Goal: Task Accomplishment & Management: Use online tool/utility

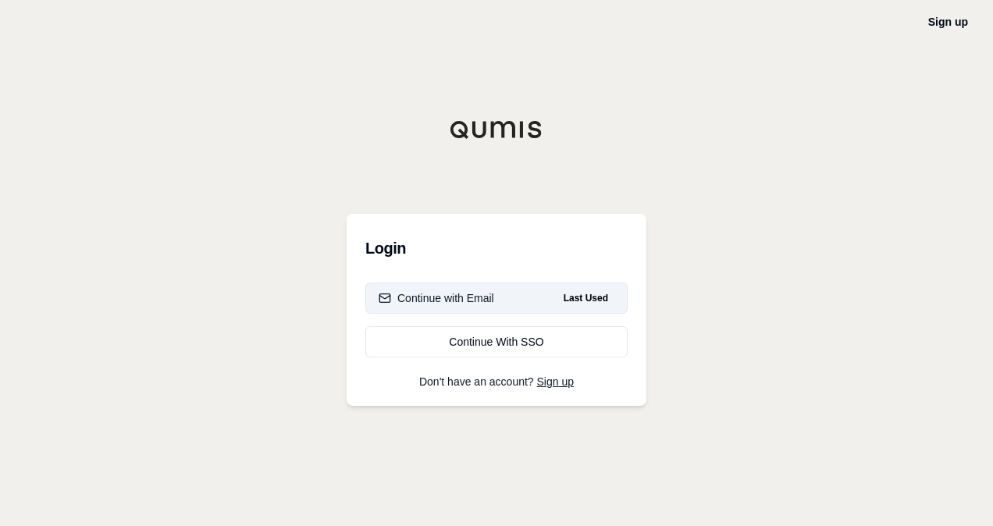
click at [513, 283] on button "Continue with Email Last Used" at bounding box center [496, 298] width 262 height 31
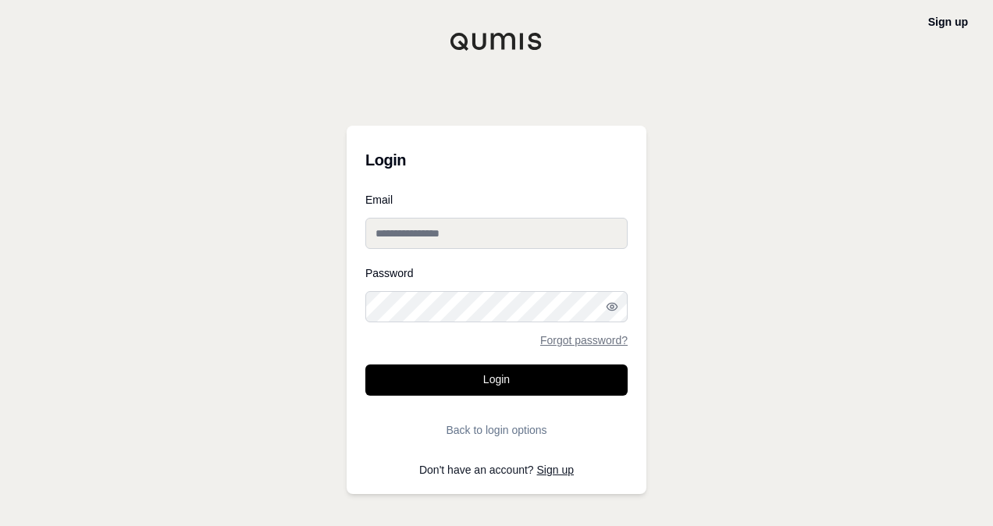
type input "**********"
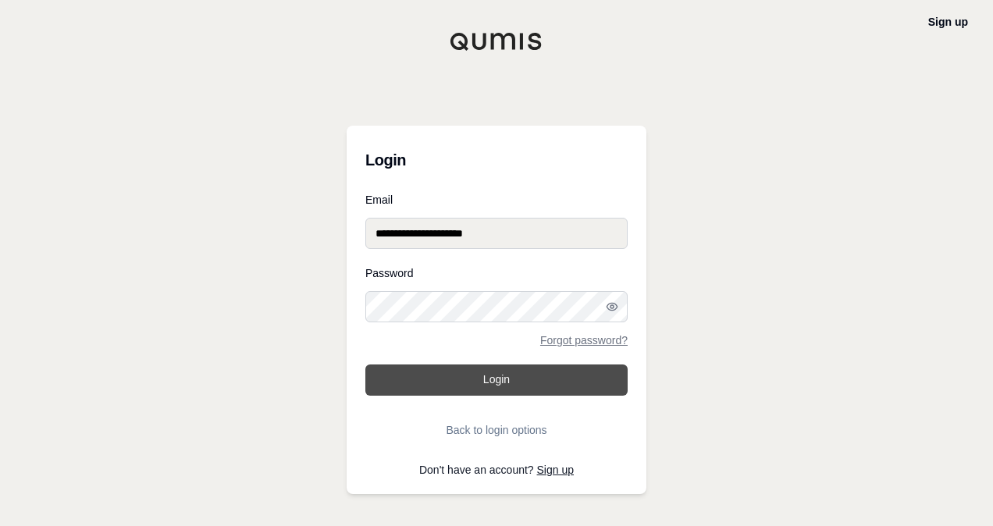
click at [455, 380] on button "Login" at bounding box center [496, 380] width 262 height 31
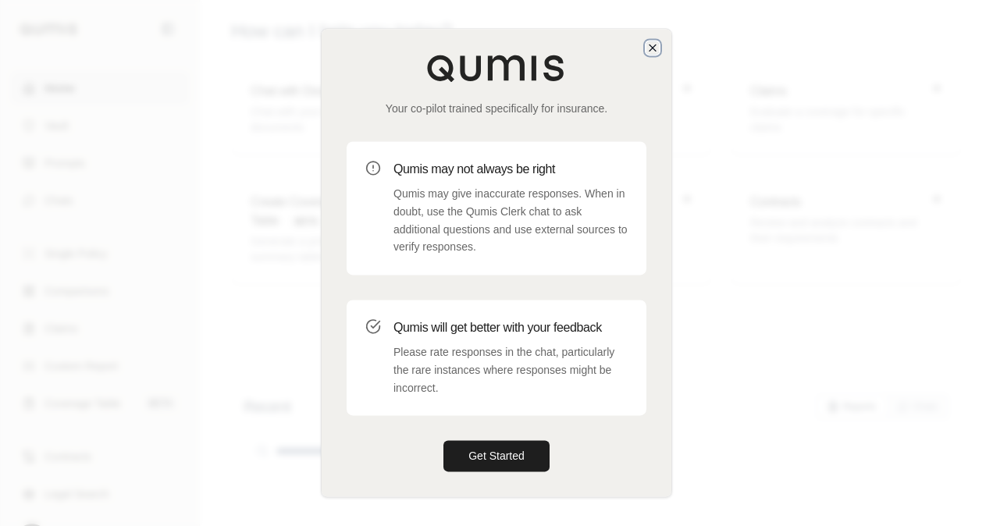
click at [653, 52] on icon "button" at bounding box center [653, 47] width 12 height 12
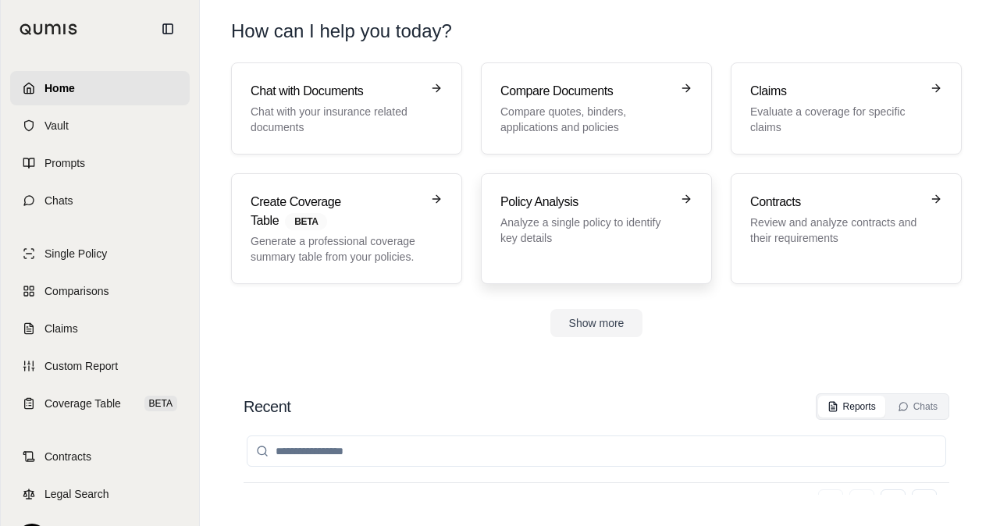
click at [549, 198] on h3 "Policy Analysis" at bounding box center [586, 202] width 170 height 19
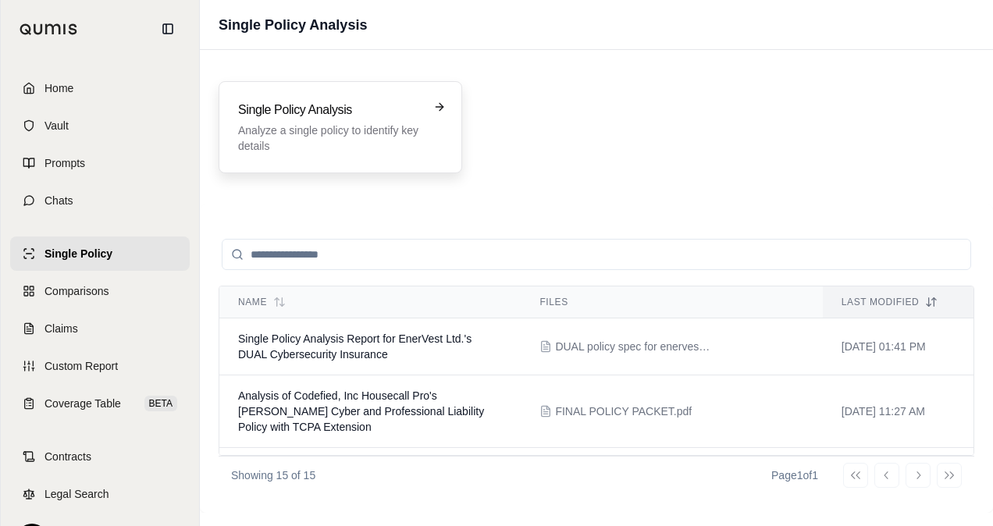
click at [339, 123] on p "Analyze a single policy to identify key details" at bounding box center [329, 138] width 183 height 31
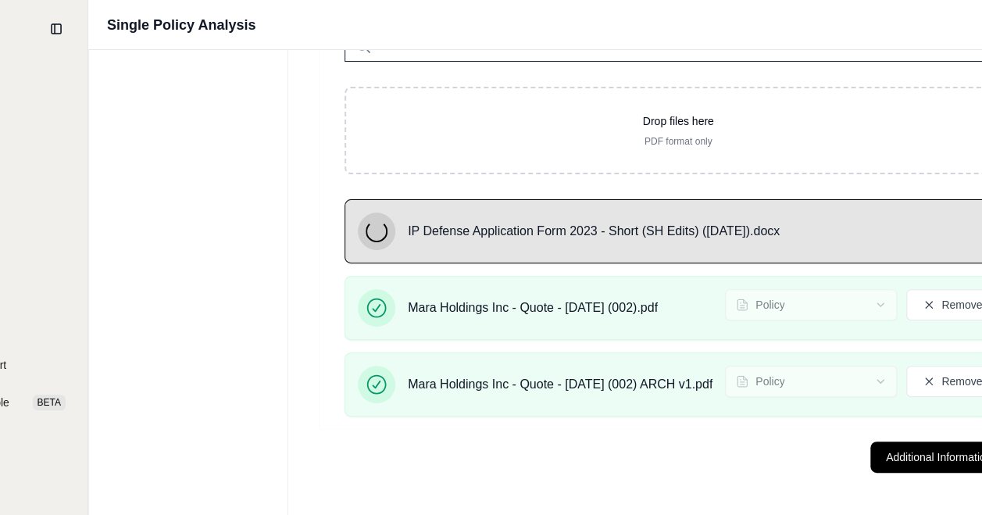
scroll to position [138, 222]
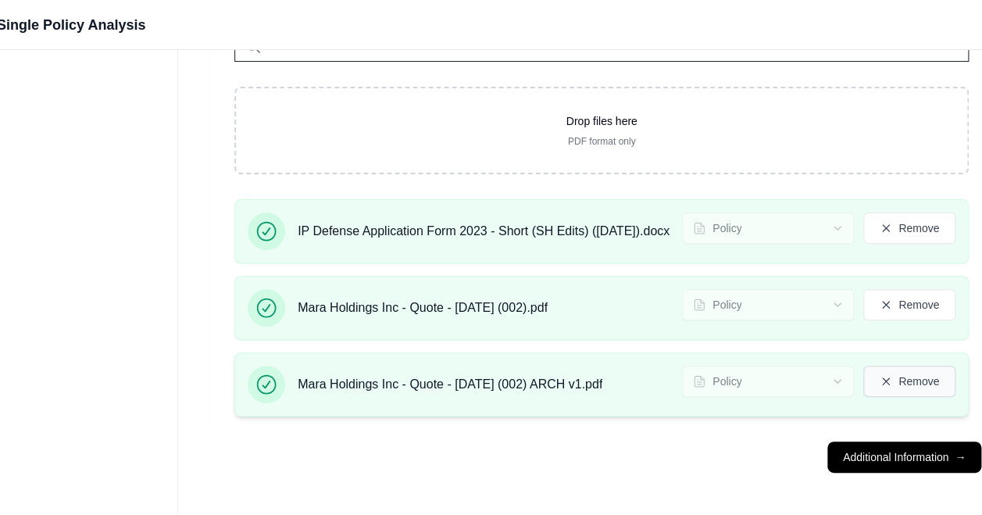
click at [691, 375] on button "Remove" at bounding box center [909, 380] width 92 height 31
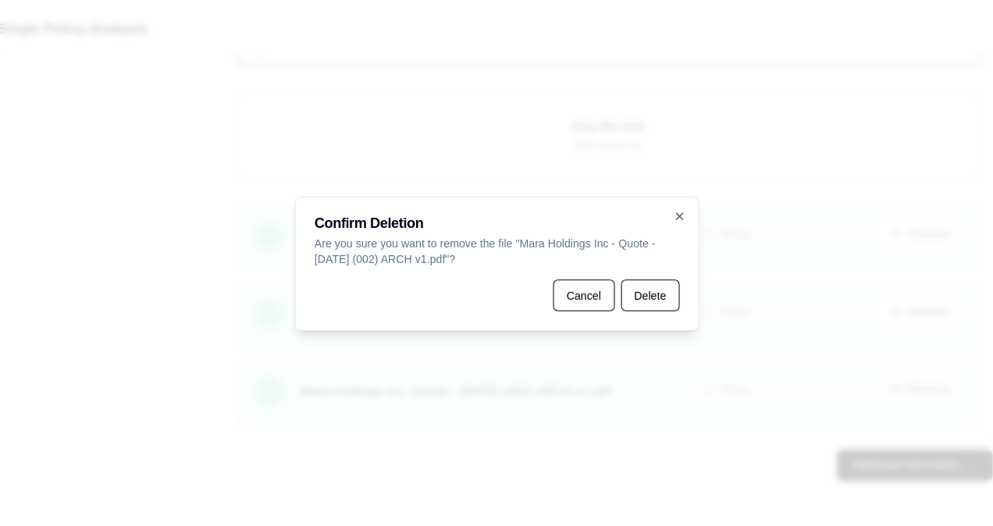
scroll to position [127, 222]
click at [629, 298] on button "Delete" at bounding box center [648, 294] width 58 height 31
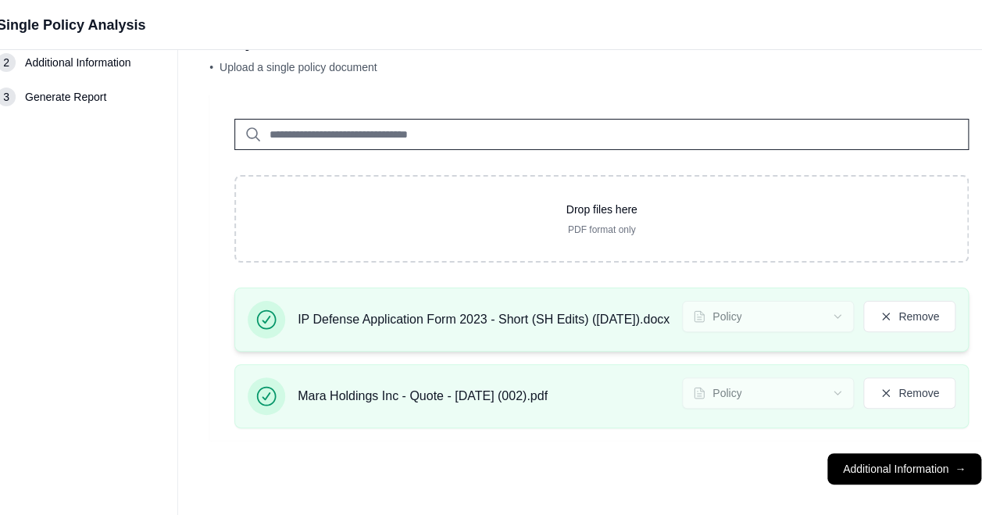
scroll to position [62, 222]
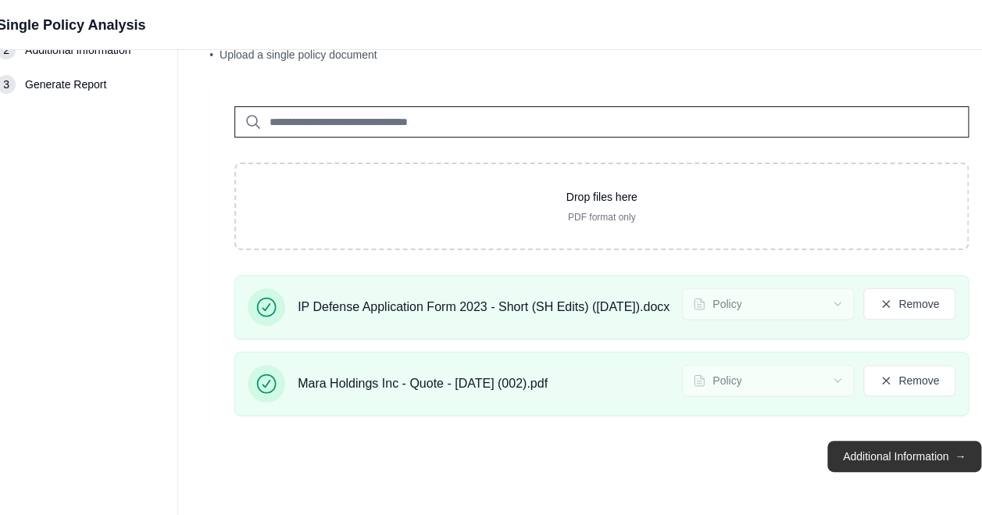
click at [691, 447] on button "Additional Information →" at bounding box center [904, 455] width 154 height 31
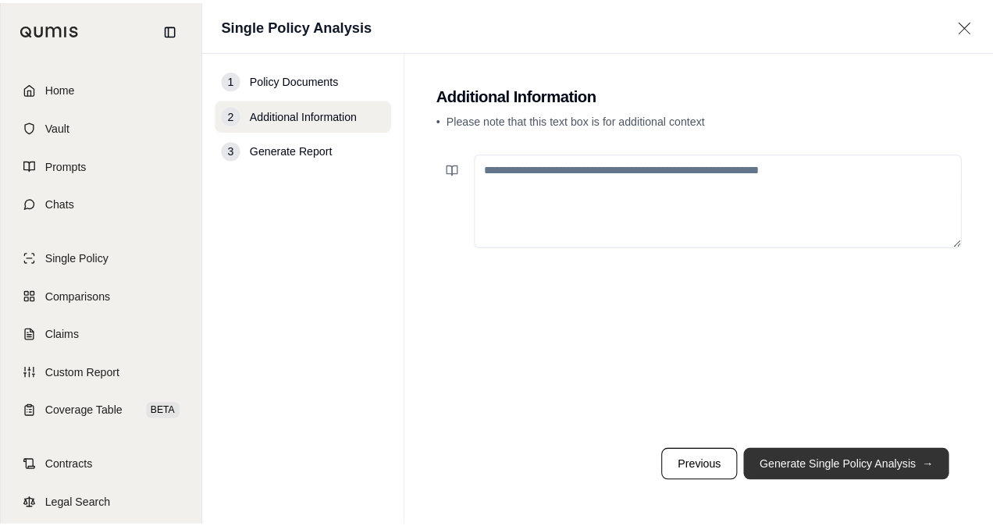
scroll to position [0, 0]
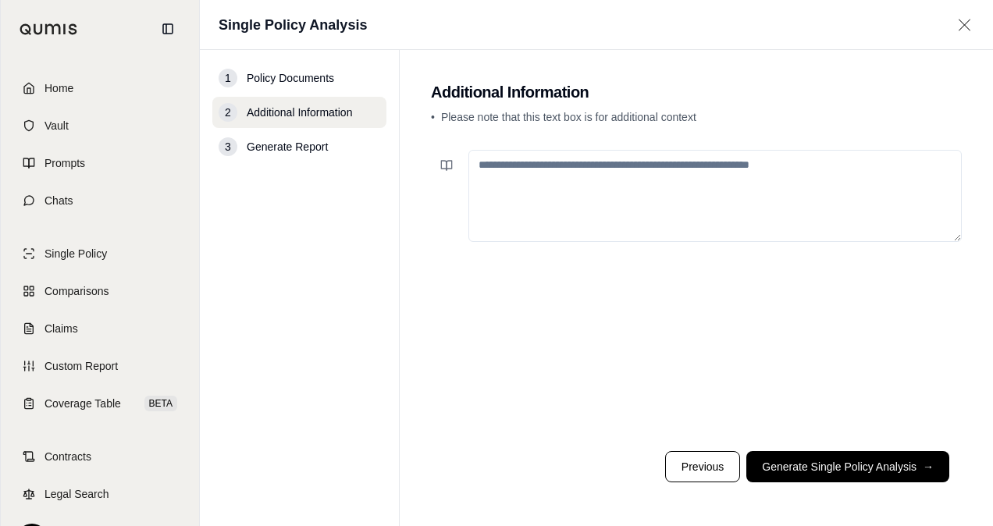
click at [561, 173] on textarea at bounding box center [716, 196] width 494 height 92
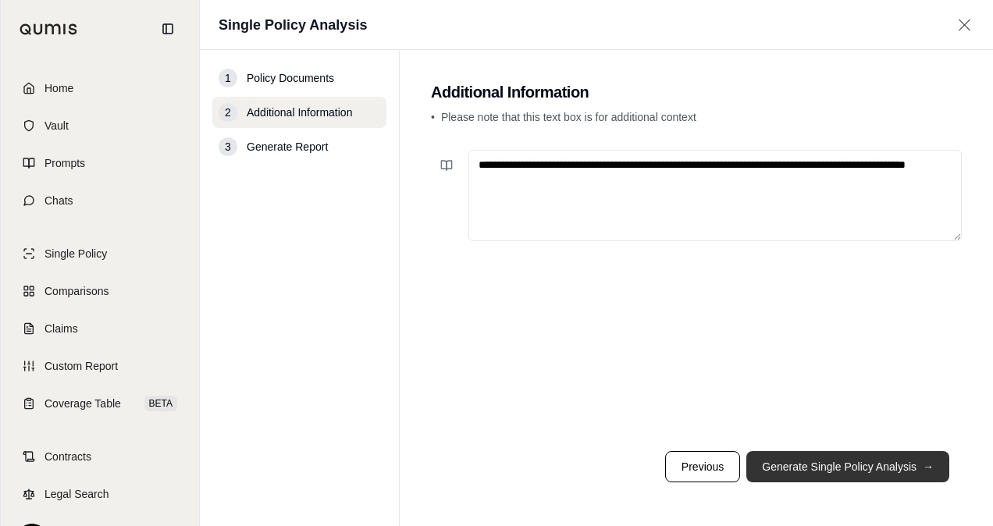
type textarea "**********"
click at [691, 459] on button "Generate Single Policy Analysis →" at bounding box center [848, 466] width 203 height 31
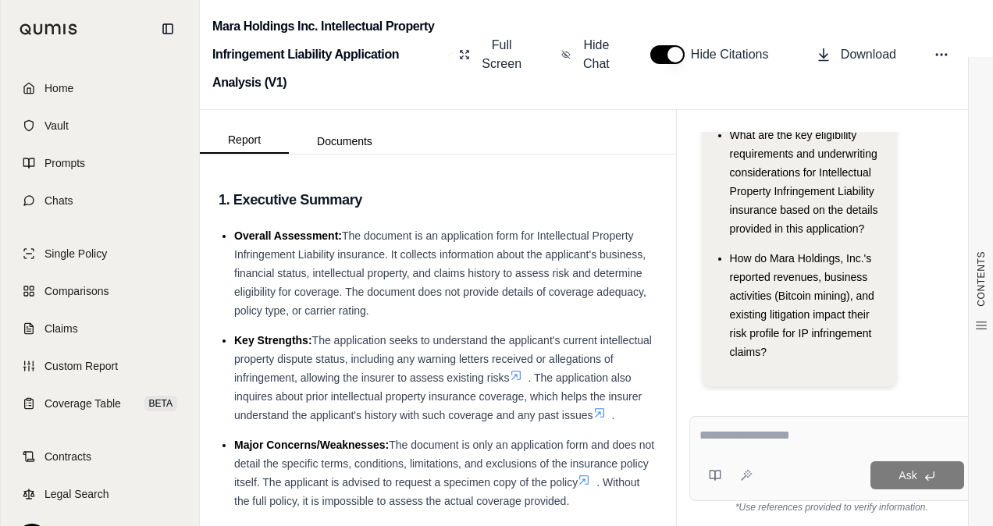
scroll to position [1, 0]
click at [86, 90] on link "Home" at bounding box center [100, 88] width 180 height 34
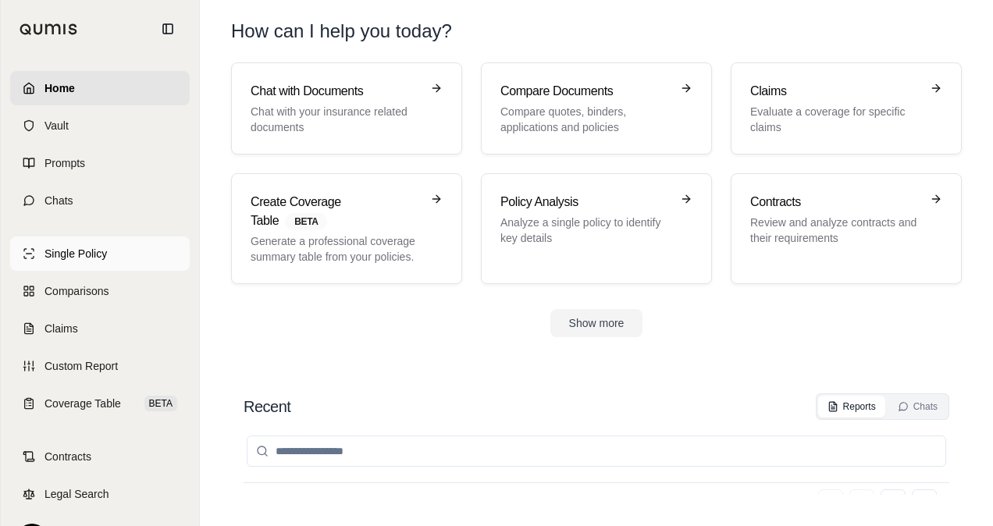
click at [80, 244] on link "Single Policy" at bounding box center [100, 254] width 180 height 34
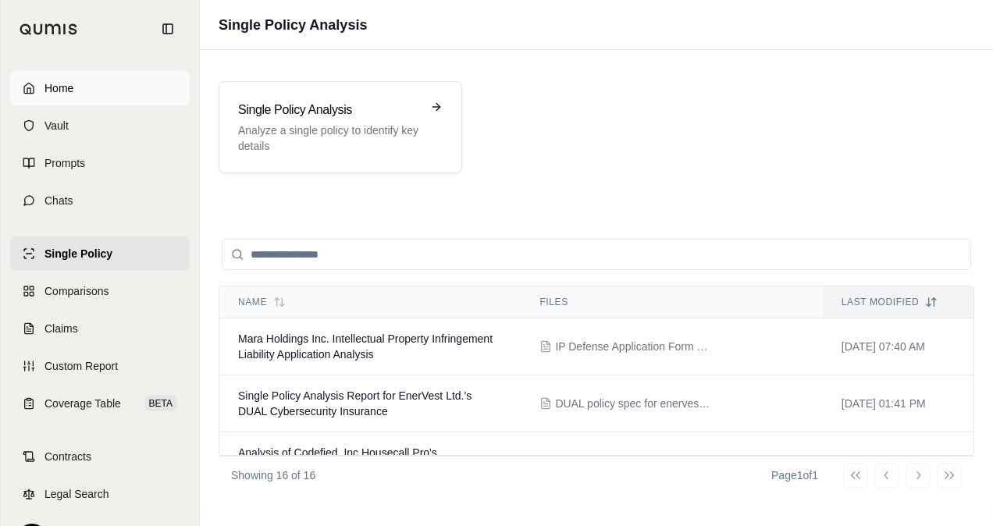
click at [99, 87] on link "Home" at bounding box center [100, 88] width 180 height 34
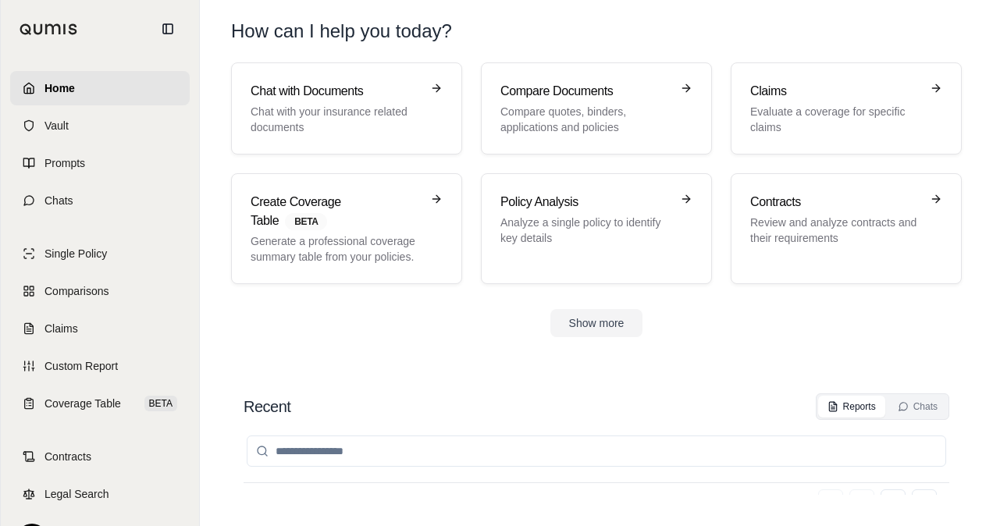
click at [392, 436] on input "search" at bounding box center [597, 451] width 700 height 31
type input "***"
click at [584, 309] on button "Show more" at bounding box center [597, 323] width 93 height 28
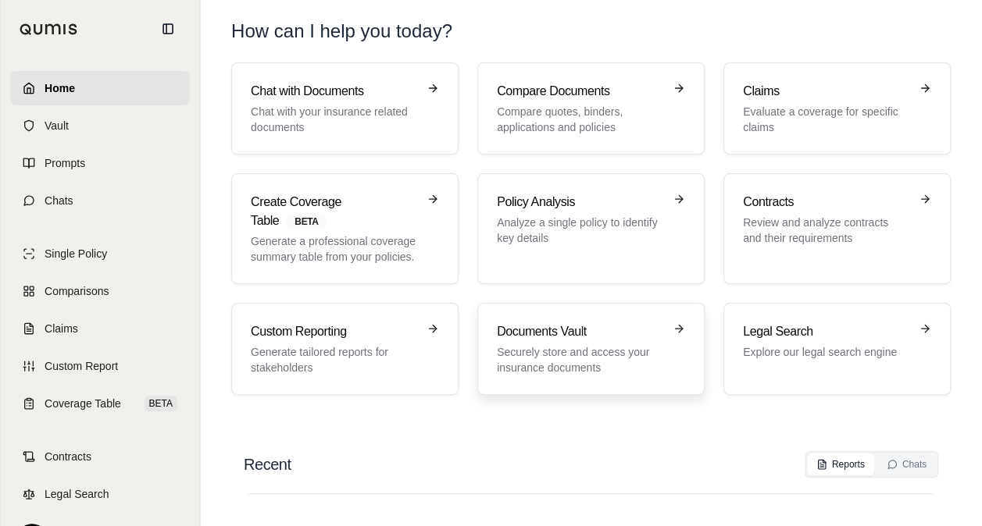
scroll to position [31, 0]
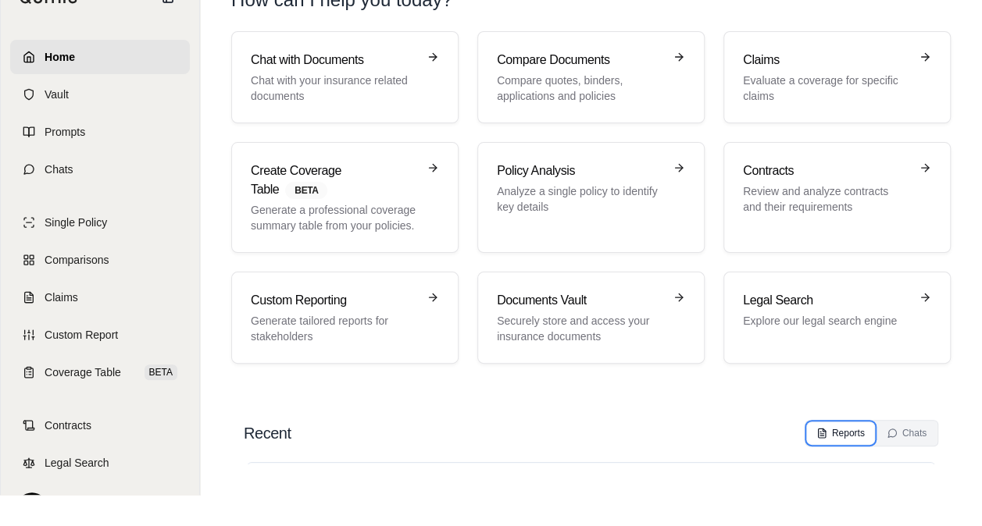
click at [691, 436] on icon at bounding box center [821, 433] width 11 height 11
click at [70, 65] on link "Home" at bounding box center [100, 57] width 180 height 34
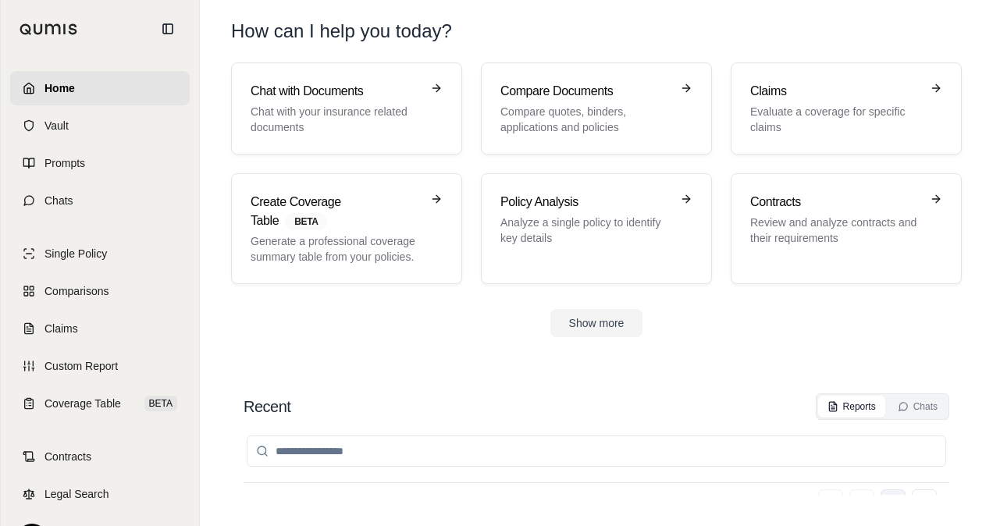
click at [691, 490] on button "Go to next page" at bounding box center [893, 502] width 25 height 25
click at [366, 436] on input "search" at bounding box center [597, 451] width 700 height 31
type input "*"
click at [73, 258] on span "Single Policy" at bounding box center [76, 254] width 62 height 16
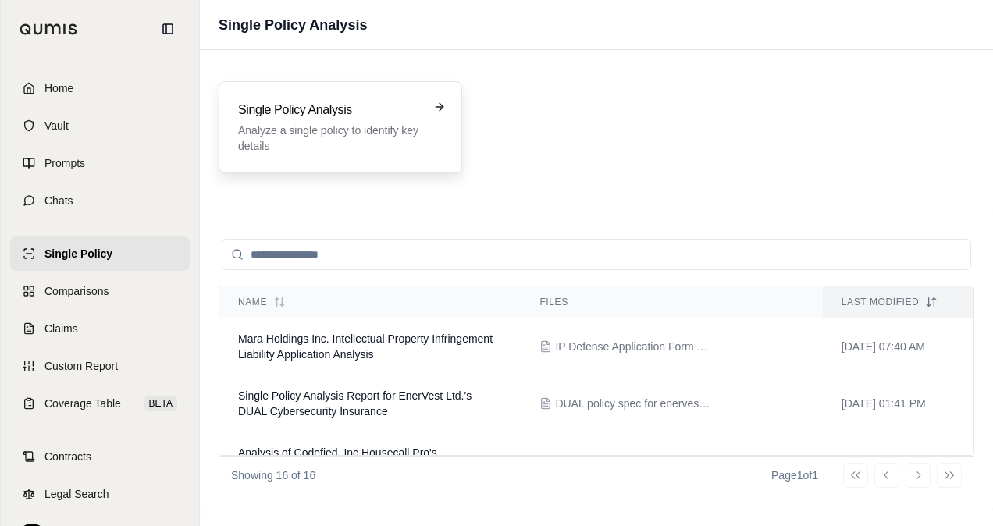
click at [305, 118] on h3 "Single Policy Analysis" at bounding box center [329, 110] width 183 height 19
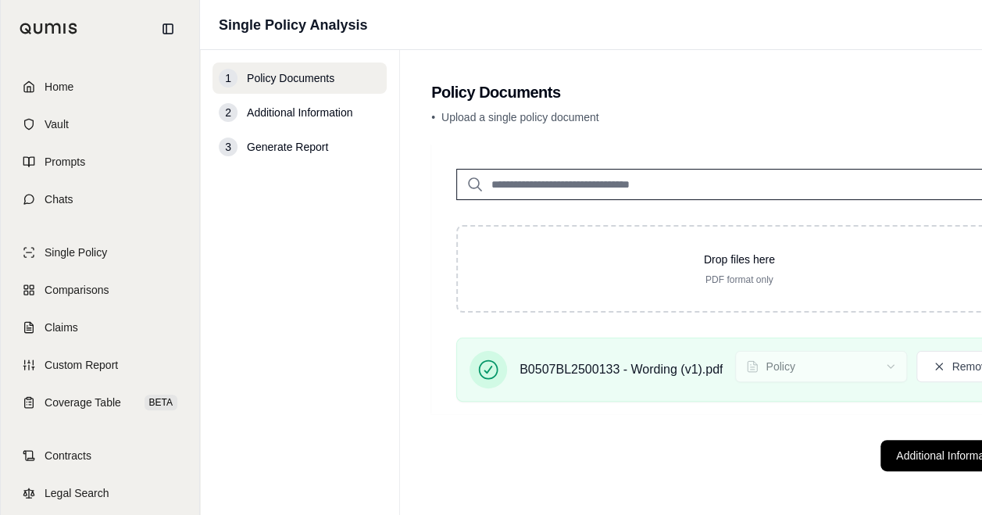
scroll to position [0, 95]
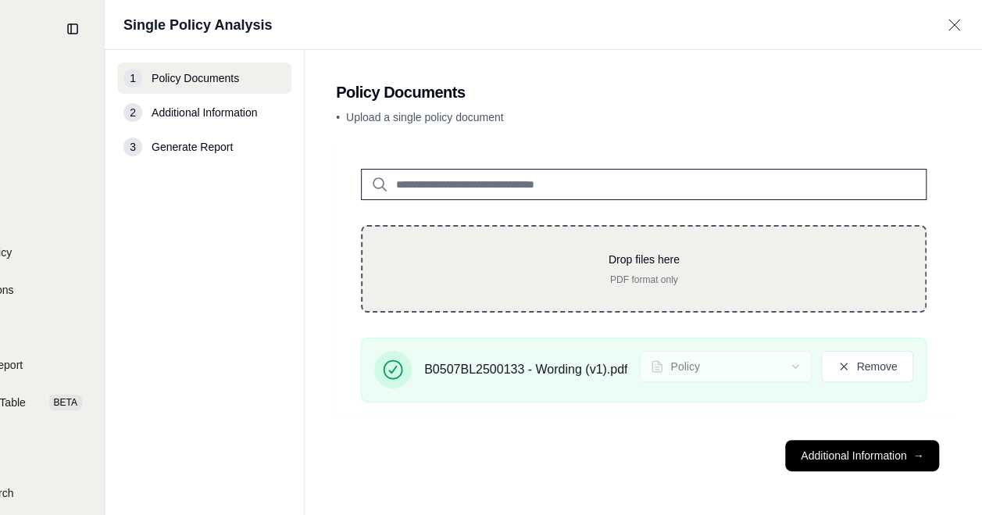
click at [618, 281] on p "PDF format only" at bounding box center [643, 279] width 512 height 12
type input "**********"
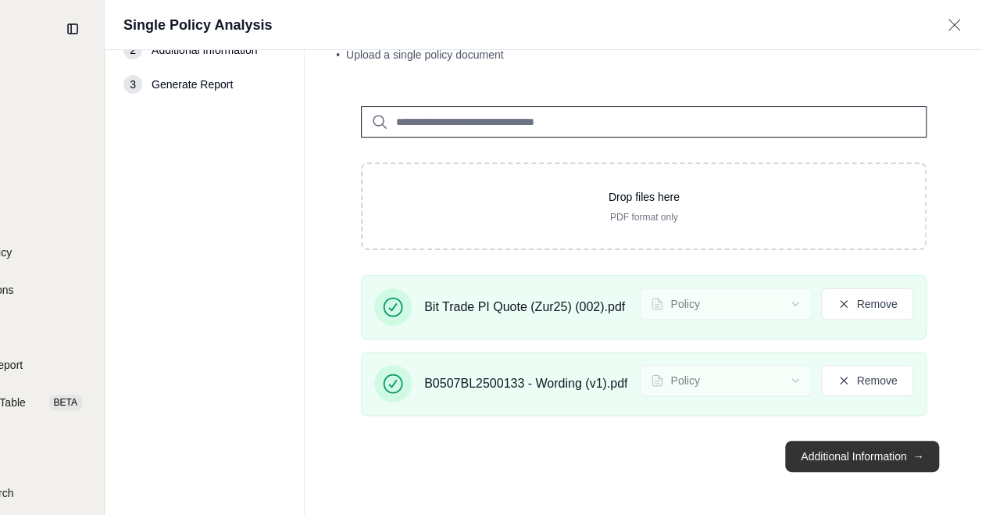
click at [691, 460] on button "Additional Information →" at bounding box center [862, 455] width 154 height 31
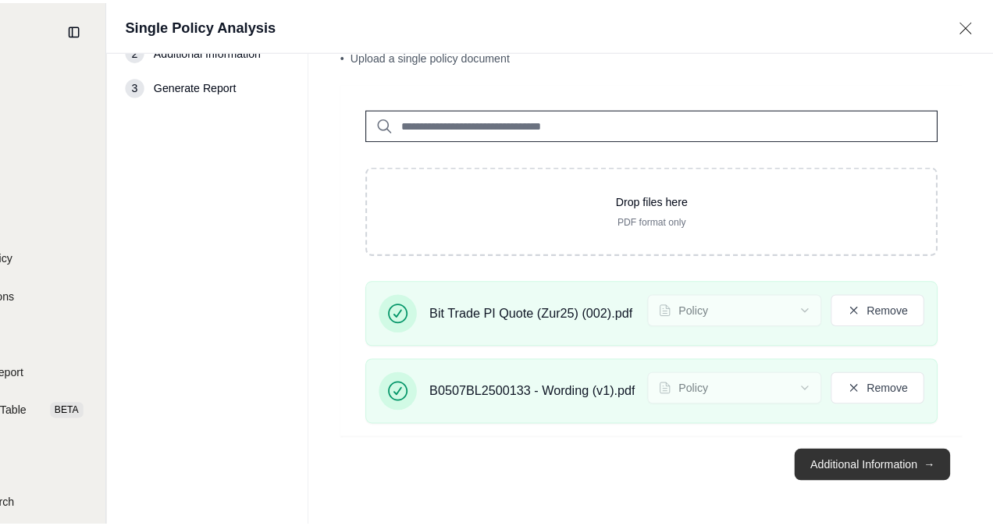
scroll to position [0, 0]
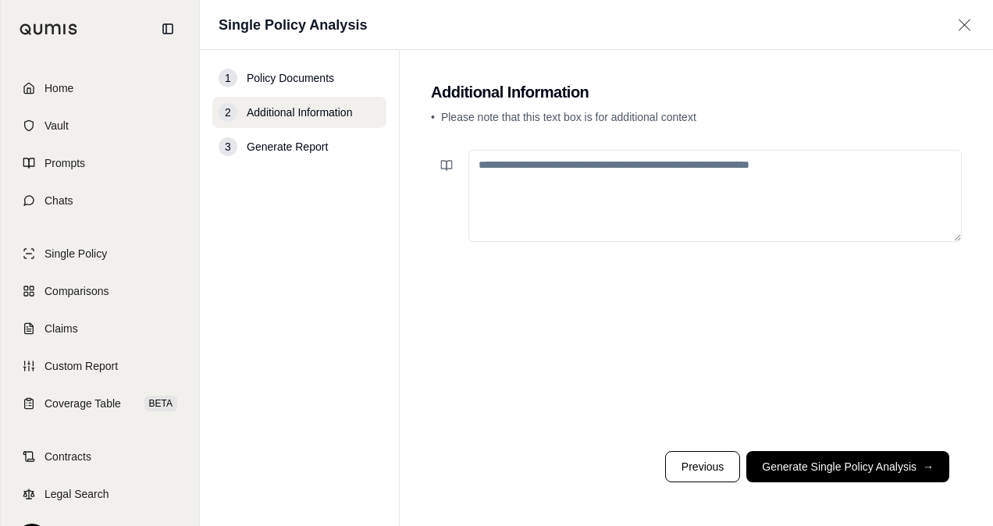
click at [547, 162] on textarea at bounding box center [716, 196] width 494 height 92
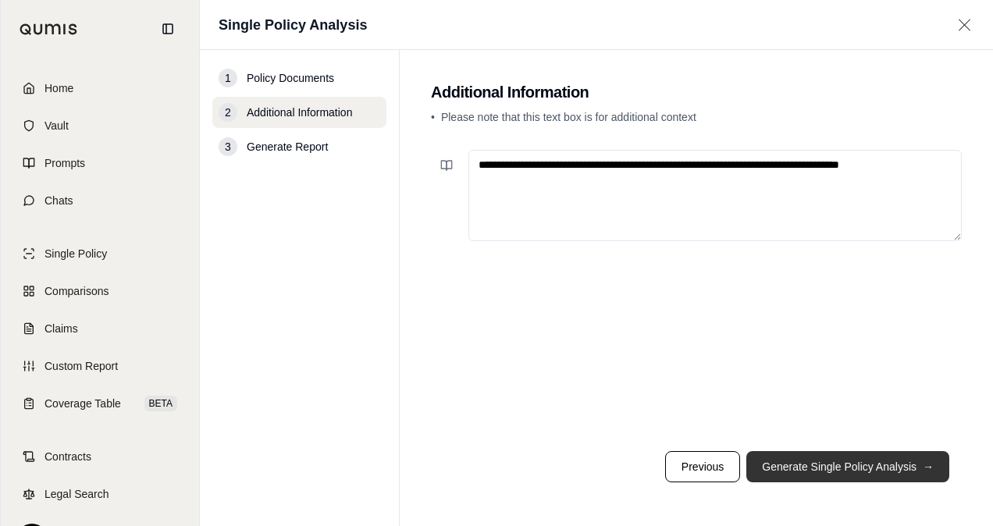
type textarea "**********"
click at [691, 469] on button "Generate Single Policy Analysis →" at bounding box center [848, 466] width 203 height 31
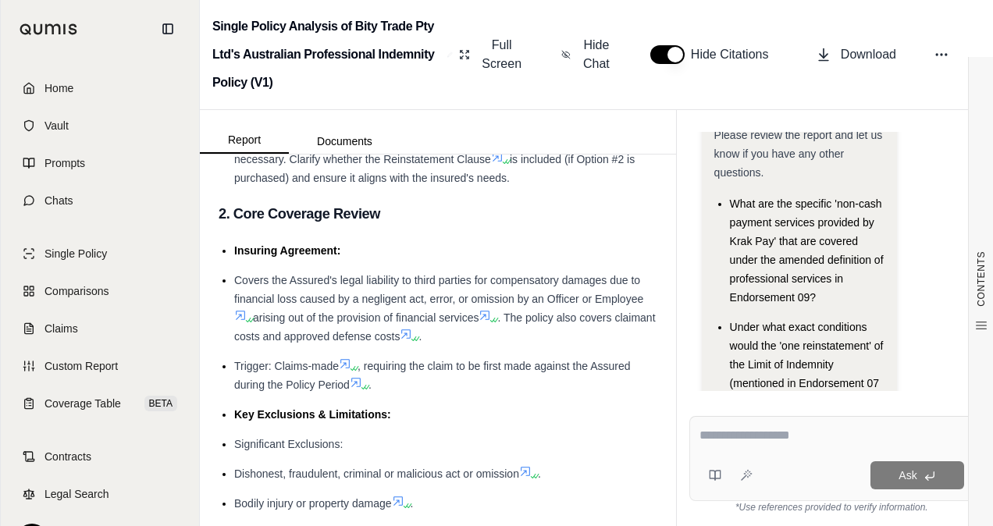
scroll to position [465, 0]
click at [419, 312] on span "arising out of the provision of financial services" at bounding box center [366, 318] width 226 height 12
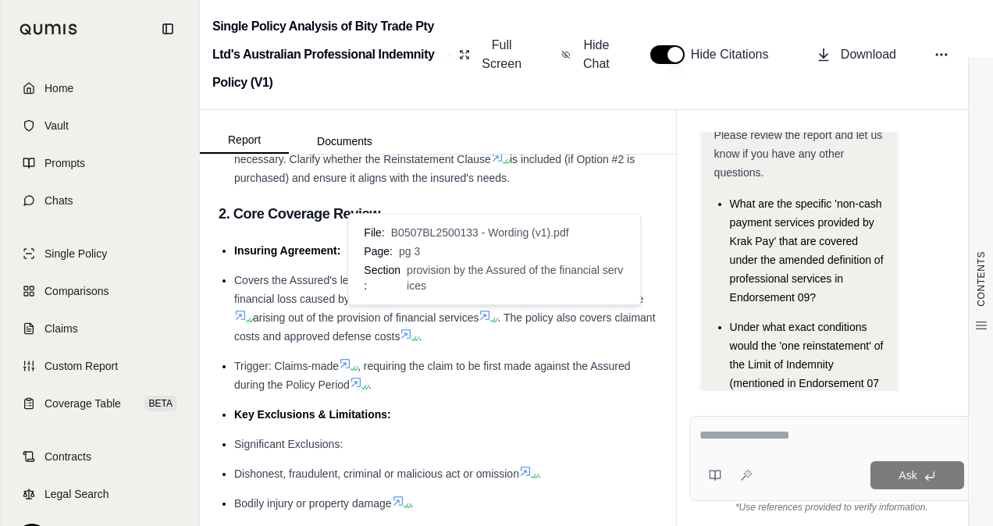
click at [490, 313] on icon at bounding box center [485, 315] width 9 height 9
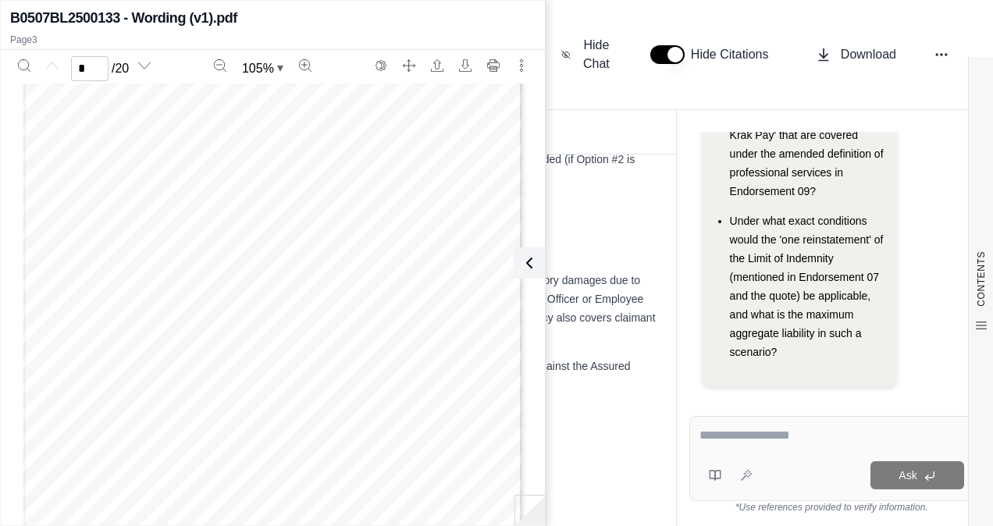
scroll to position [101, 0]
click at [228, 328] on span "(100%) for the Policy Period plus taxes as applicable" at bounding box center [307, 332] width 176 height 8
drag, startPoint x: 228, startPoint y: 328, endPoint x: 265, endPoint y: 334, distance: 37.2
click at [265, 334] on span "(100%) for the Policy Period plus taxes as applicable" at bounding box center [307, 332] width 176 height 8
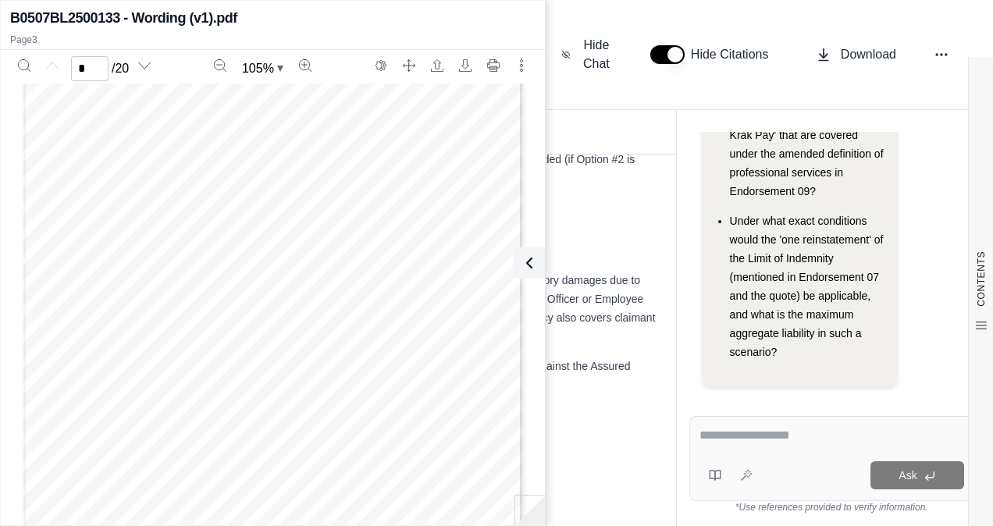
scroll to position [465, 0]
type input "*"
click at [525, 265] on icon at bounding box center [526, 262] width 5 height 9
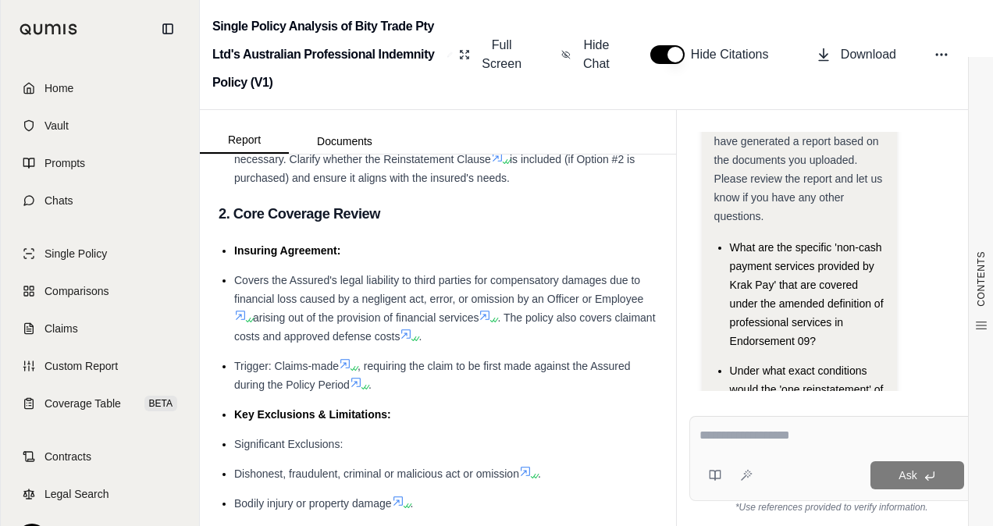
scroll to position [44, 0]
click at [691, 307] on span "What are the specific 'non-cash payment services provided by Krak Pay' that are…" at bounding box center [807, 294] width 154 height 106
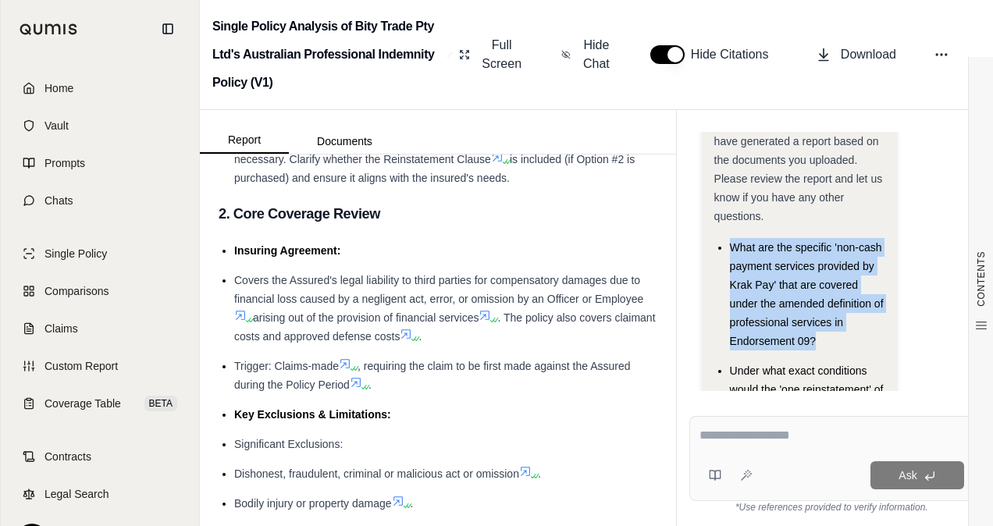
drag, startPoint x: 815, startPoint y: 323, endPoint x: 725, endPoint y: 231, distance: 128.1
click at [691, 238] on ul "What are the specific 'non-cash payment services provided by Krak Pay' that are…" at bounding box center [800, 374] width 170 height 273
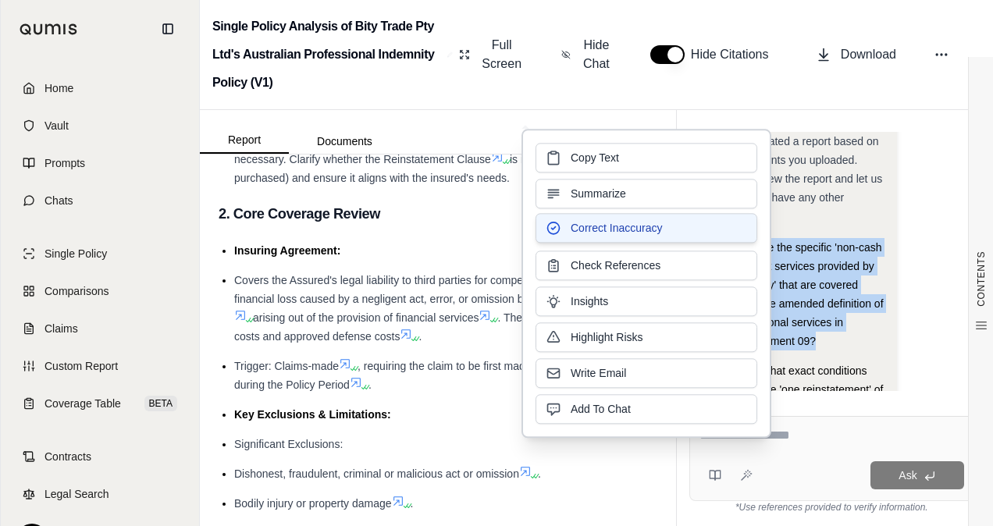
copy span "What are the specific 'non-cash payment services provided by Krak Pay' that are…"
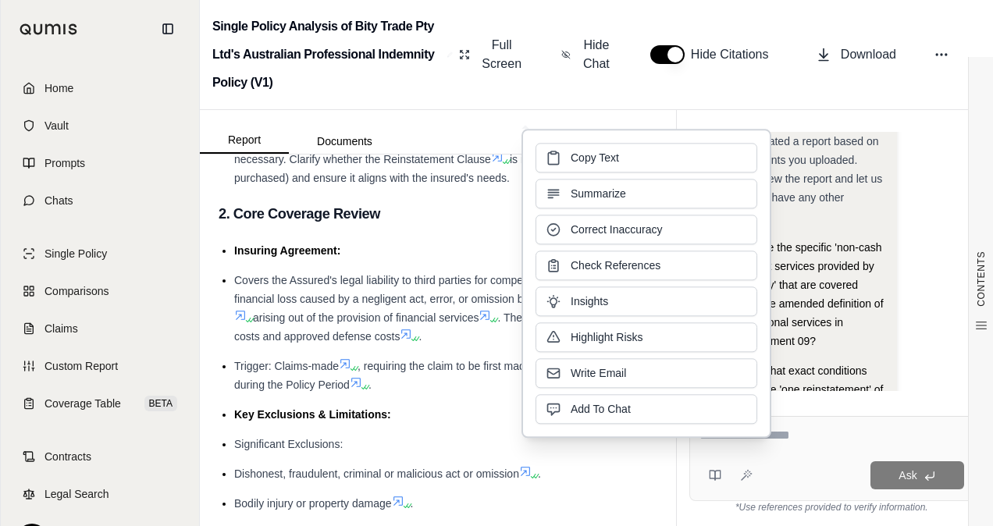
click at [691, 422] on div "Ask" at bounding box center [832, 458] width 285 height 85
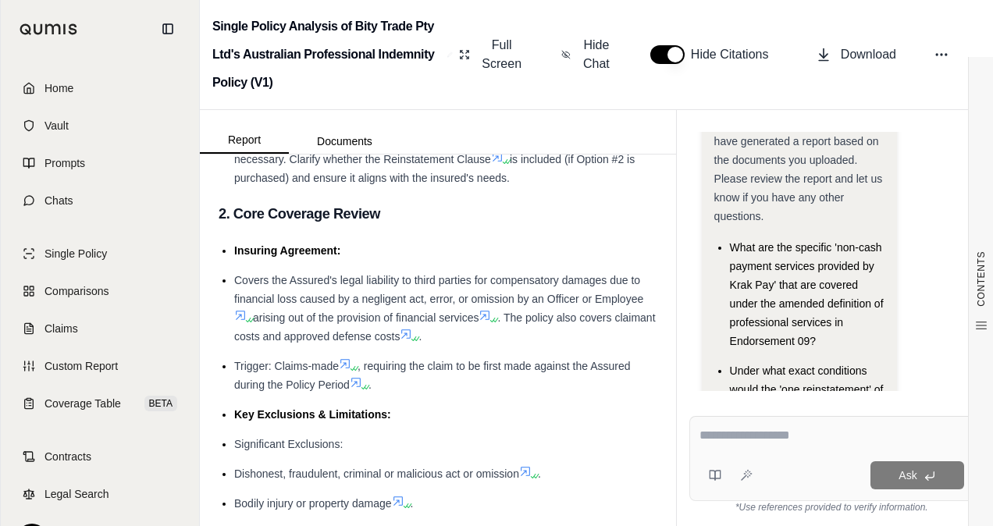
paste textarea "**********"
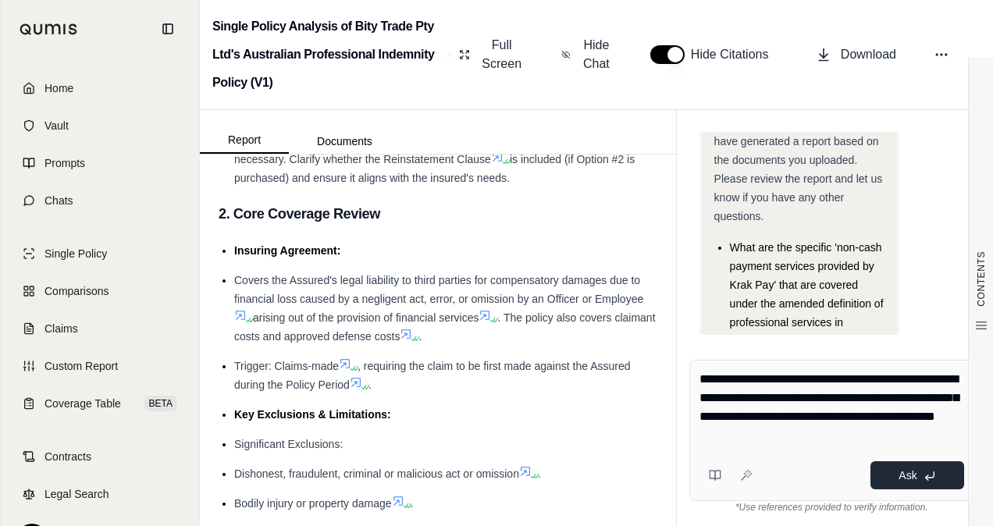
type textarea "**********"
click at [691, 481] on button "Ask" at bounding box center [918, 476] width 94 height 28
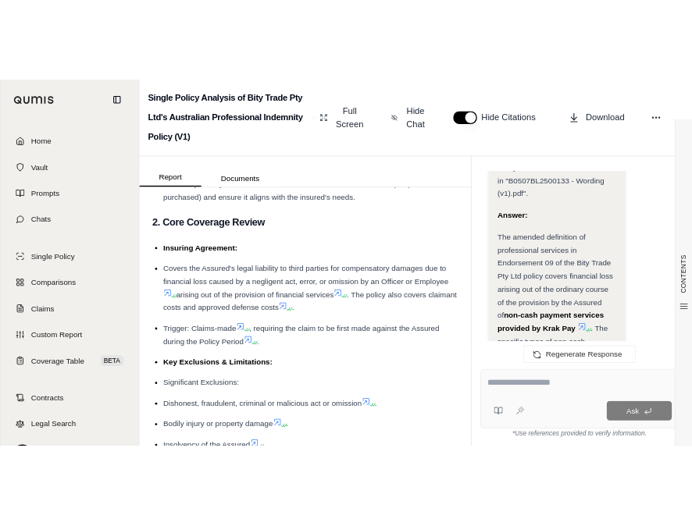
scroll to position [2017, 0]
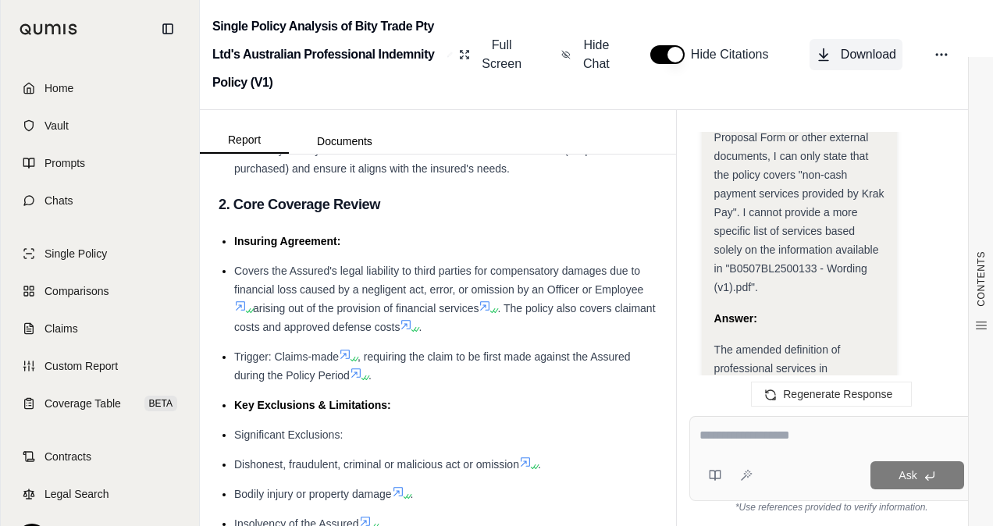
click at [691, 53] on span "Download" at bounding box center [868, 54] width 55 height 19
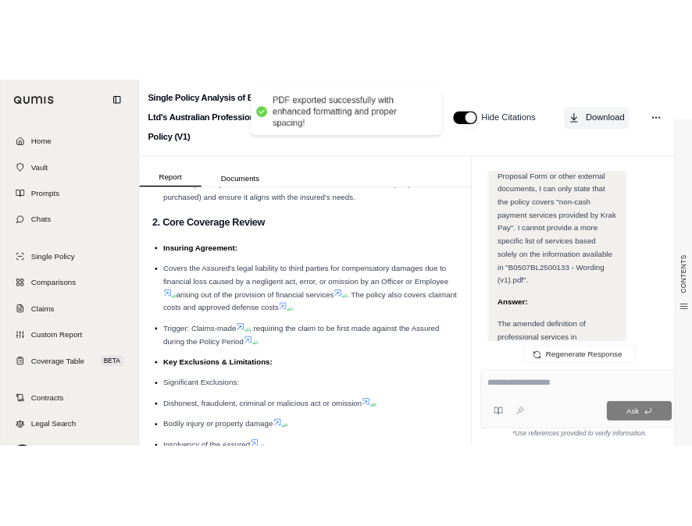
scroll to position [737, 0]
